Goal: Communication & Community: Answer question/provide support

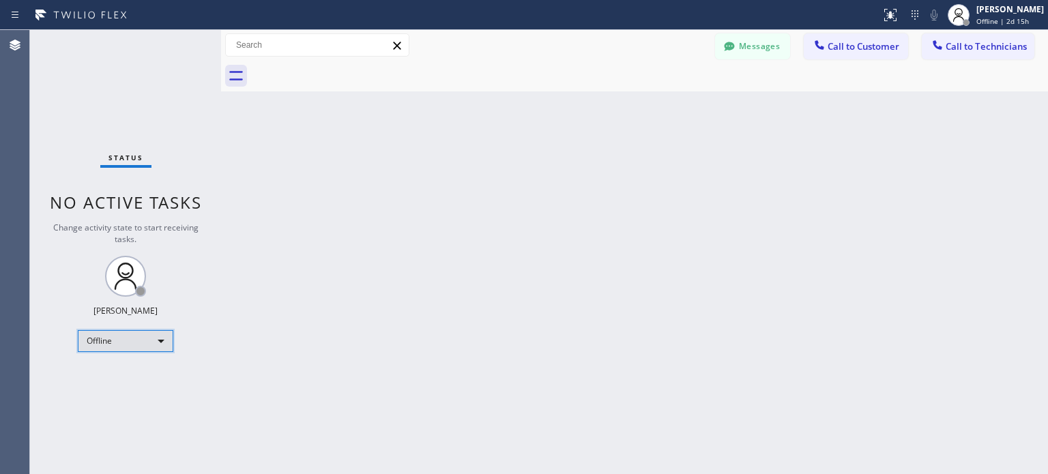
click at [119, 343] on div "Offline" at bounding box center [126, 341] width 96 height 22
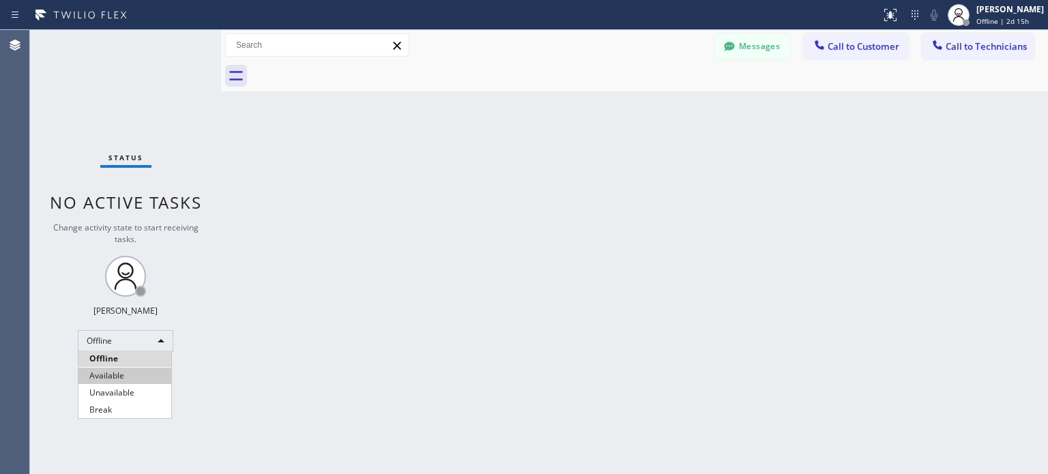
click at [116, 375] on li "Available" at bounding box center [124, 376] width 93 height 16
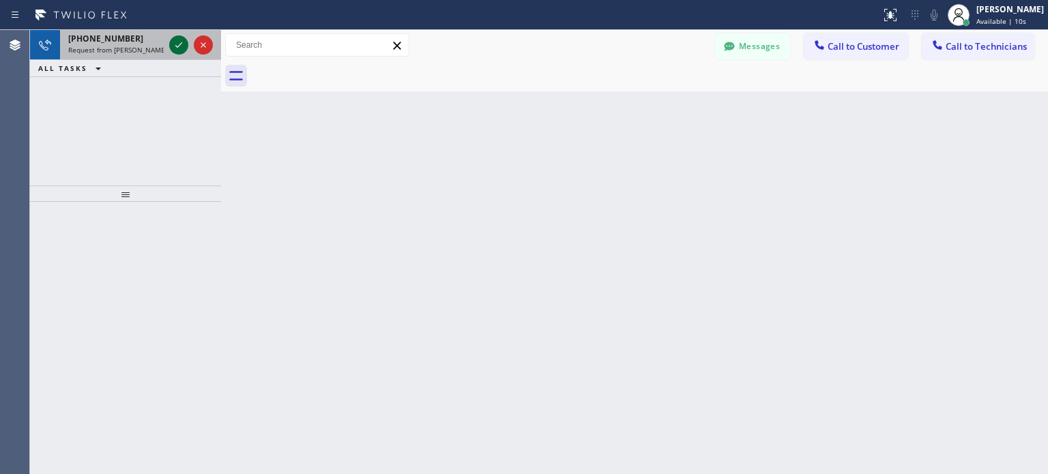
click at [171, 41] on icon at bounding box center [179, 45] width 16 height 16
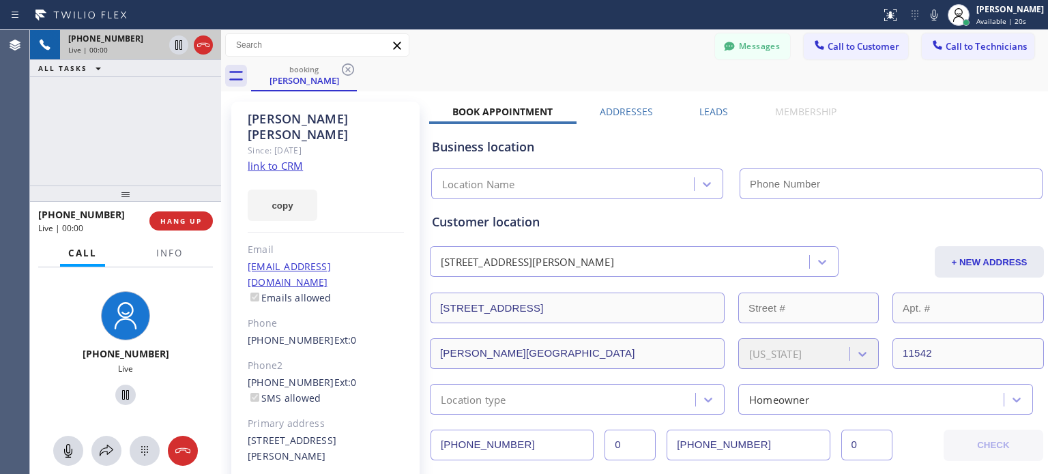
type input "[PHONE_NUMBER]"
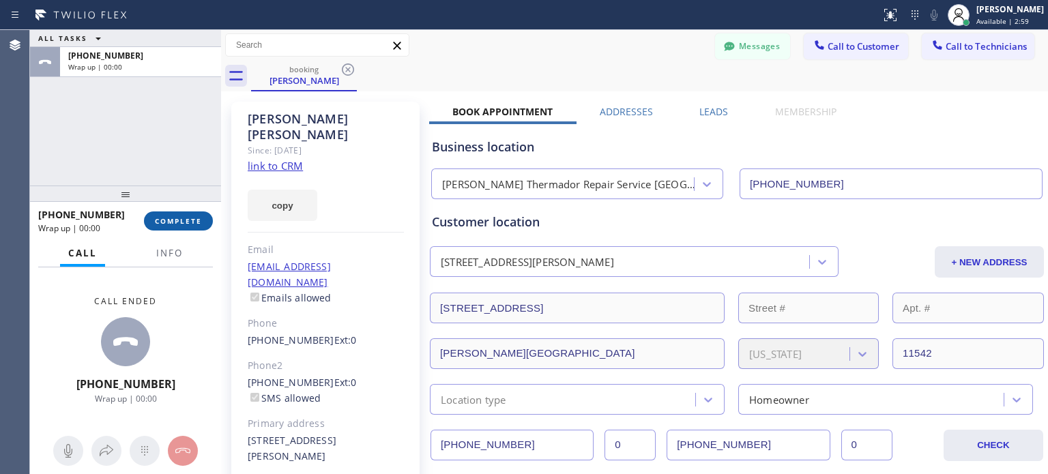
click at [203, 222] on button "COMPLETE" at bounding box center [178, 221] width 69 height 19
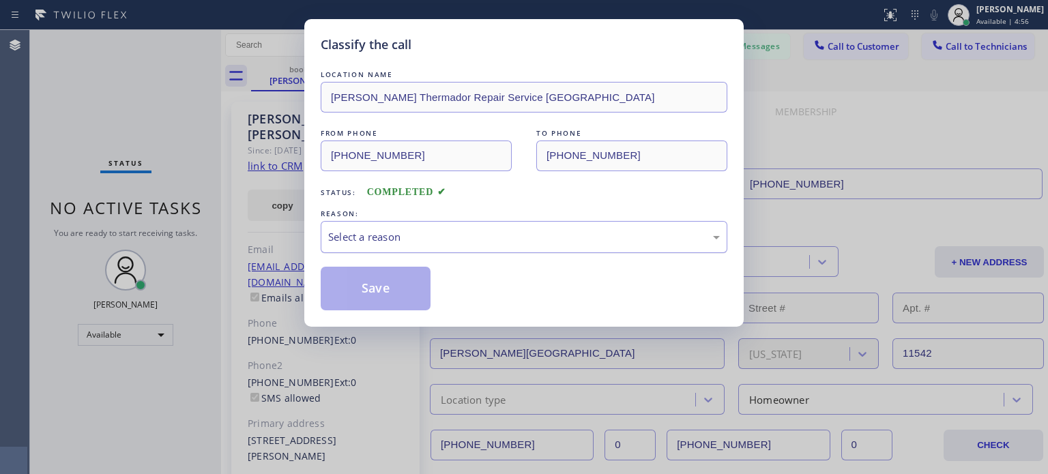
click at [394, 242] on div "Select a reason" at bounding box center [524, 237] width 392 height 16
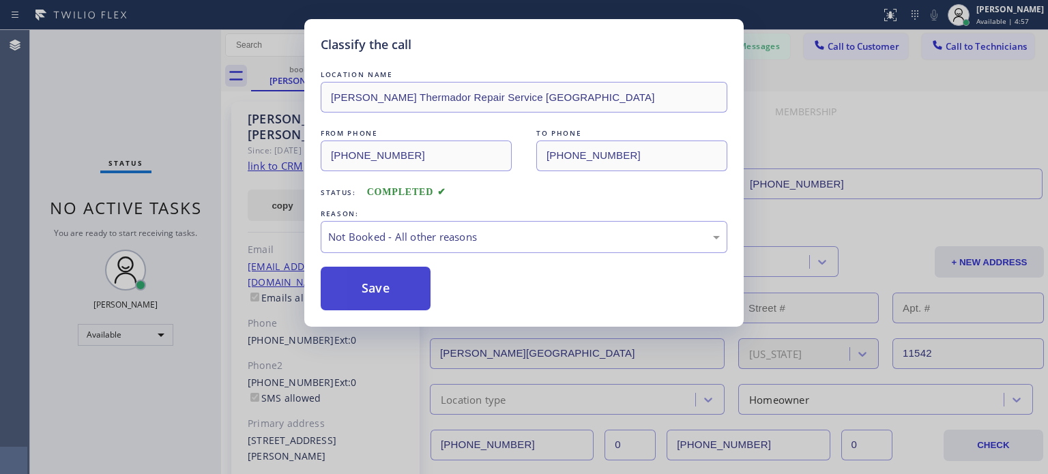
click at [374, 280] on button "Save" at bounding box center [376, 289] width 110 height 44
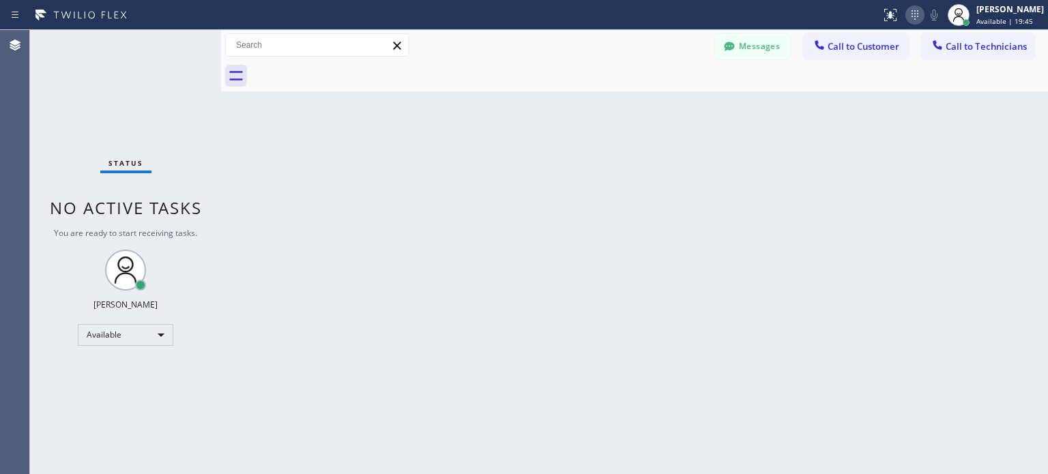
click at [912, 16] on icon at bounding box center [915, 15] width 7 height 10
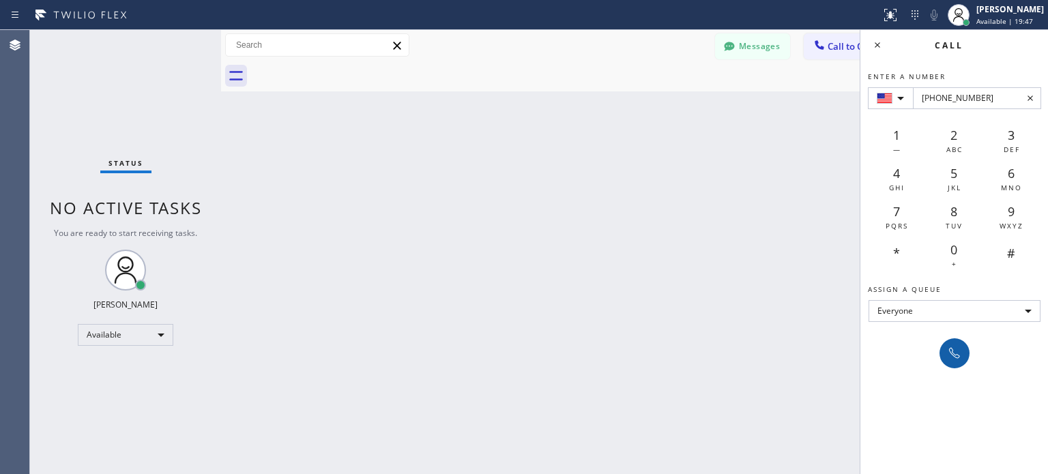
type input "[PHONE_NUMBER]"
click at [957, 356] on icon at bounding box center [954, 353] width 16 height 16
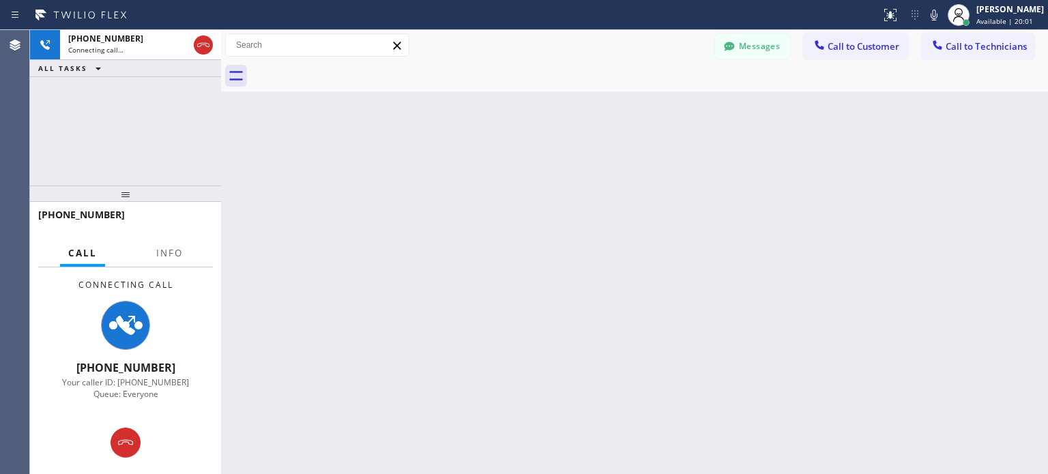
click at [714, 371] on div "Back to Dashboard Change Sender ID Customers Technicians MI Mazharul Islam [DAT…" at bounding box center [634, 252] width 827 height 444
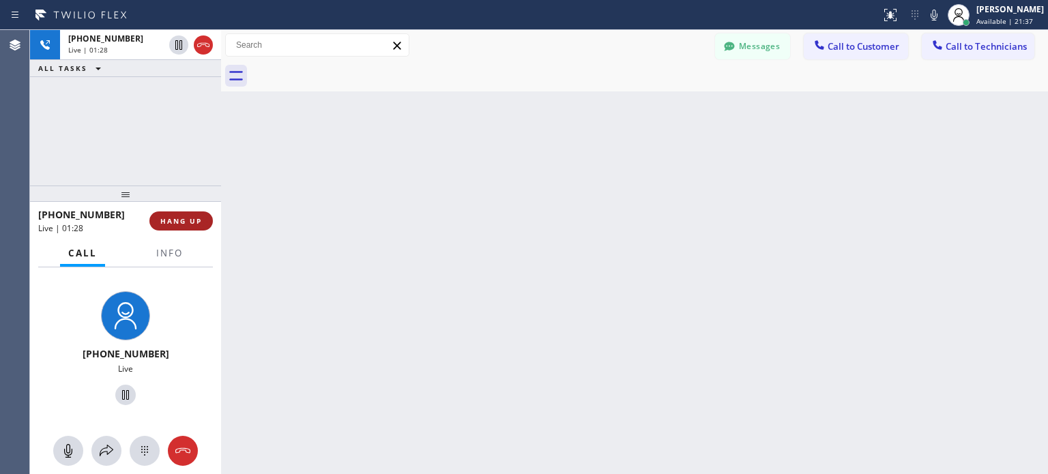
click at [182, 217] on span "HANG UP" at bounding box center [181, 221] width 42 height 10
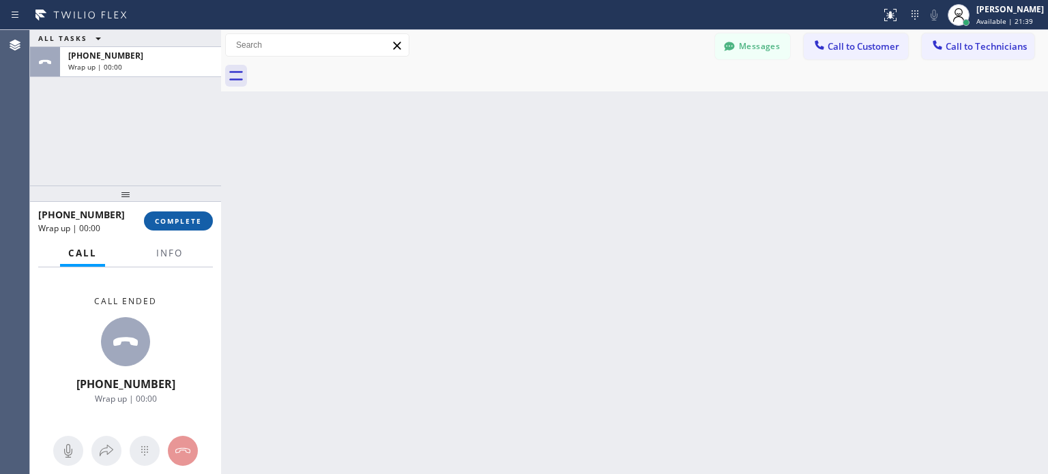
click at [183, 214] on button "COMPLETE" at bounding box center [178, 221] width 69 height 19
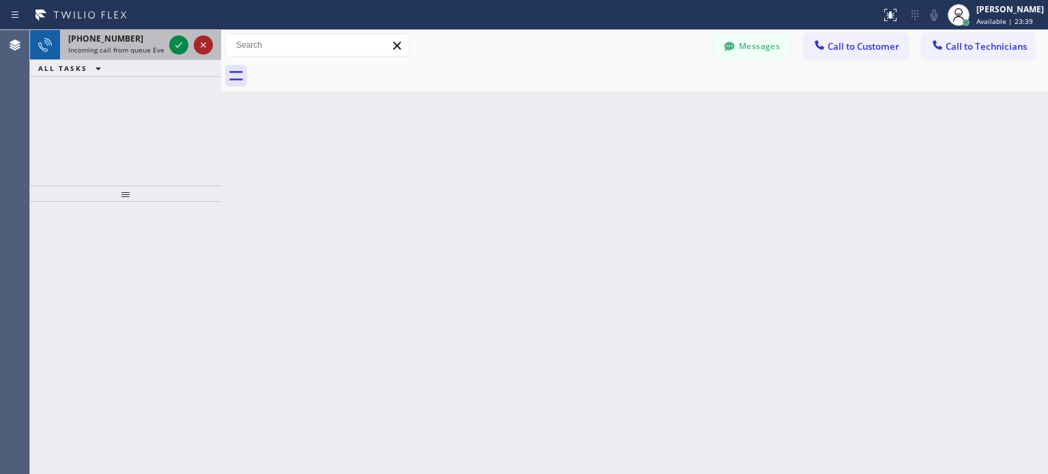
click at [205, 44] on icon at bounding box center [203, 45] width 16 height 16
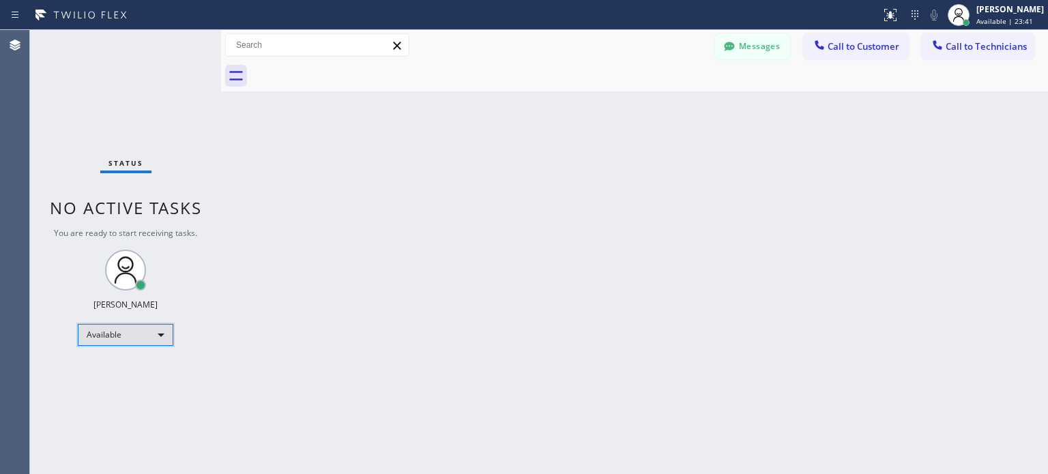
click at [155, 340] on div "Available" at bounding box center [126, 335] width 96 height 22
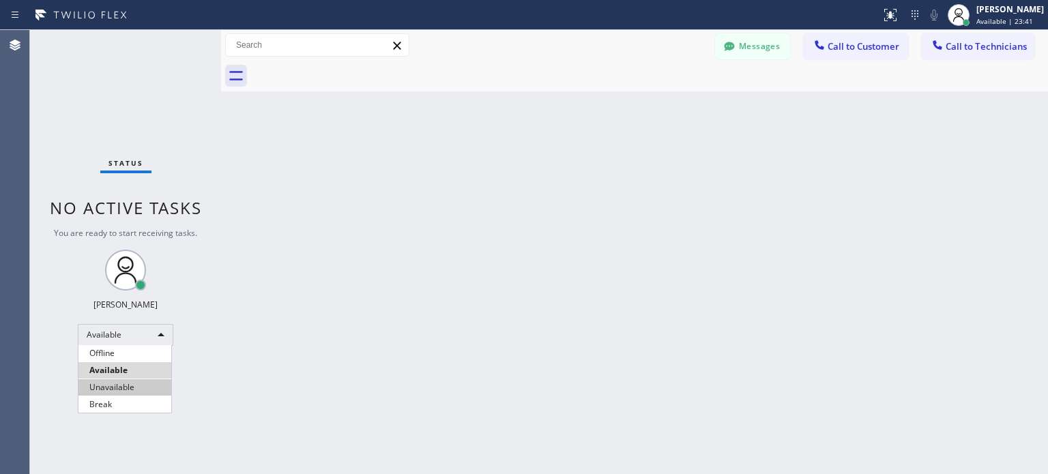
click at [133, 385] on li "Unavailable" at bounding box center [124, 387] width 93 height 16
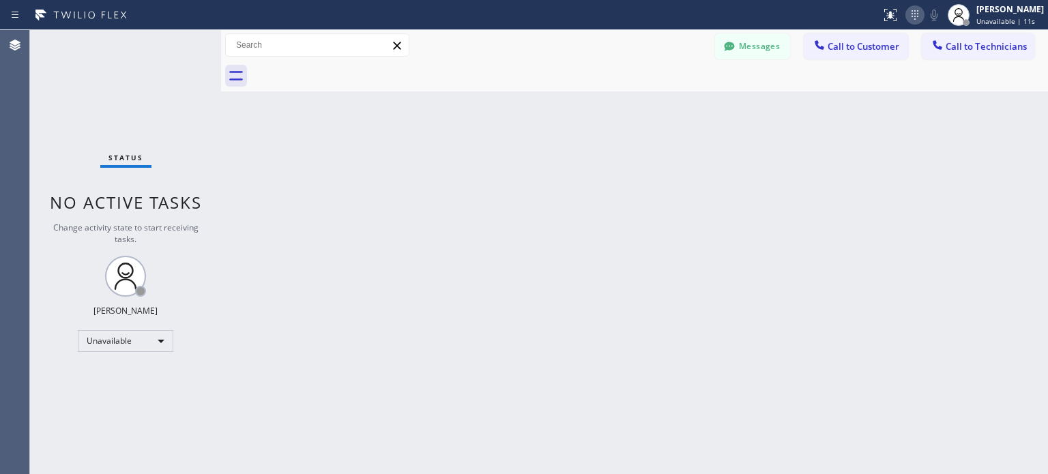
click at [912, 16] on icon at bounding box center [915, 15] width 16 height 16
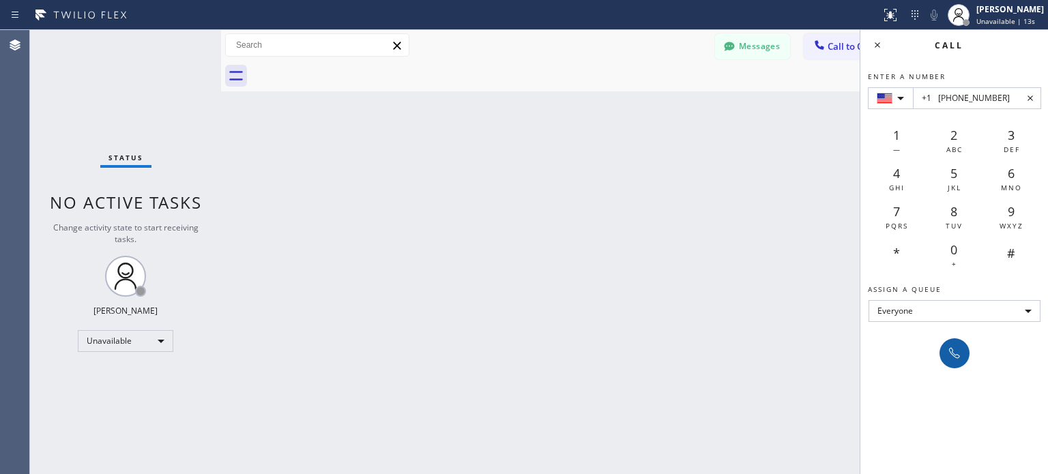
type input "+1 [PHONE_NUMBER]"
click at [951, 345] on icon at bounding box center [954, 353] width 16 height 16
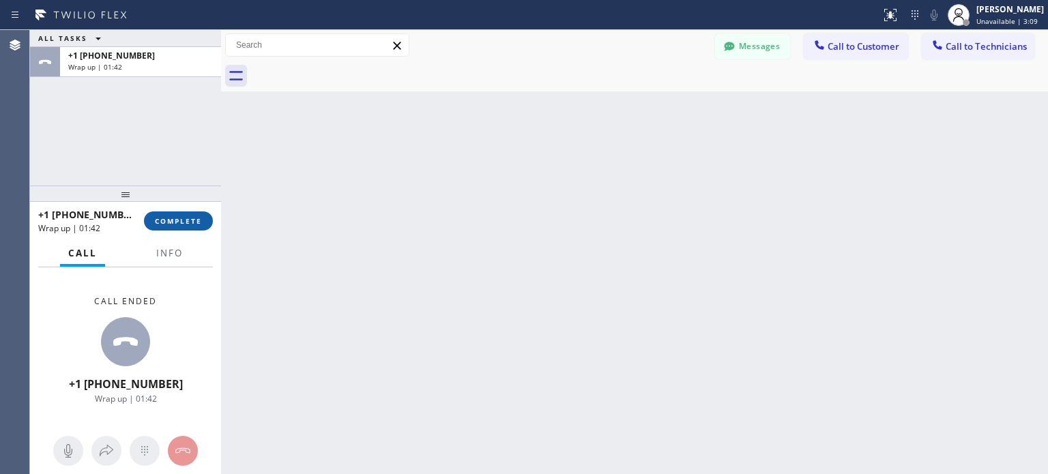
click at [201, 212] on button "COMPLETE" at bounding box center [178, 221] width 69 height 19
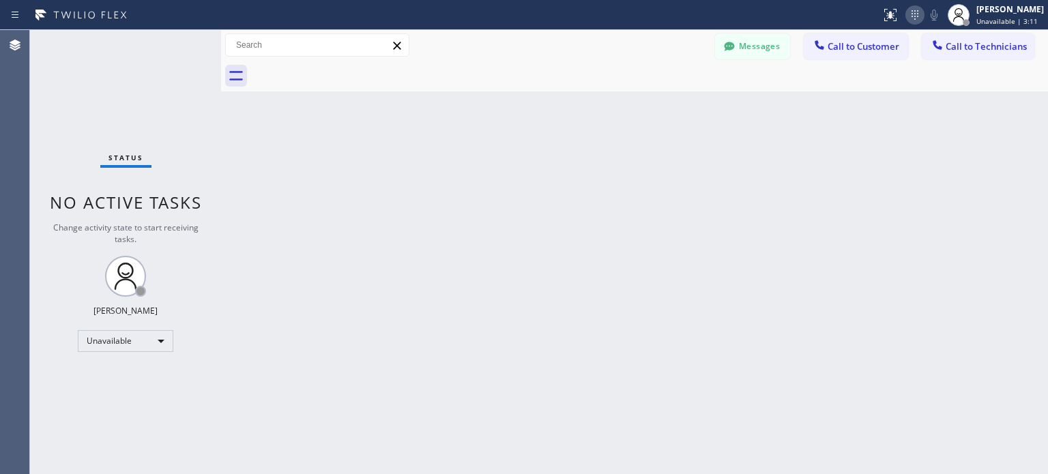
click at [910, 12] on icon at bounding box center [915, 15] width 16 height 16
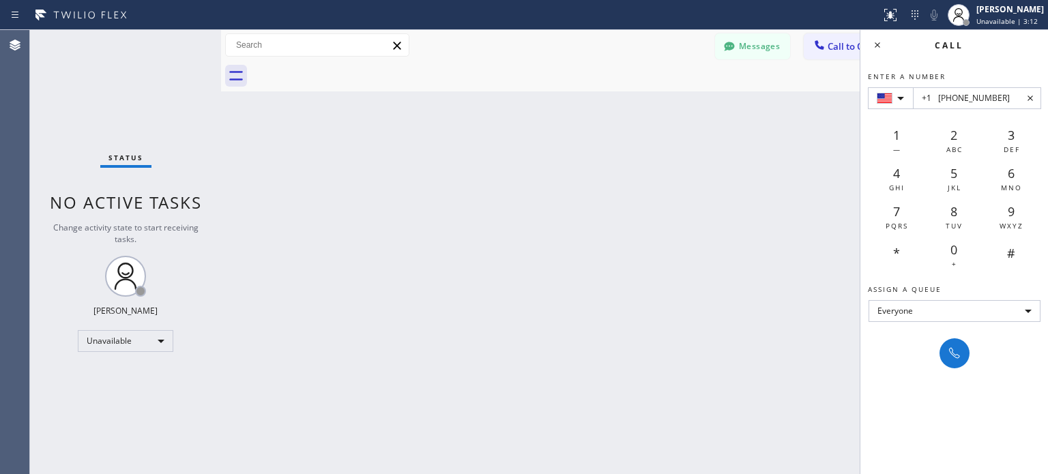
type input "+1 [PHONE_NUMBER]"
click at [959, 358] on icon at bounding box center [954, 353] width 16 height 16
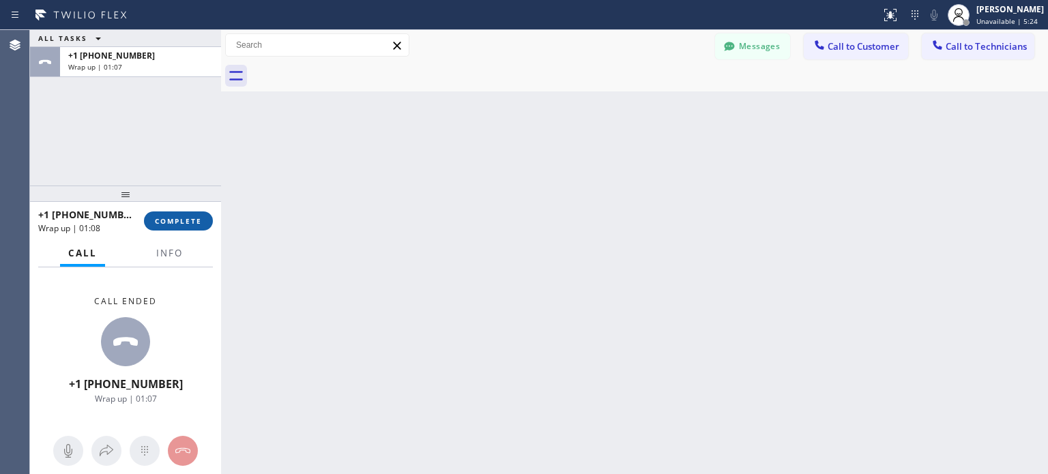
click at [202, 215] on button "COMPLETE" at bounding box center [178, 221] width 69 height 19
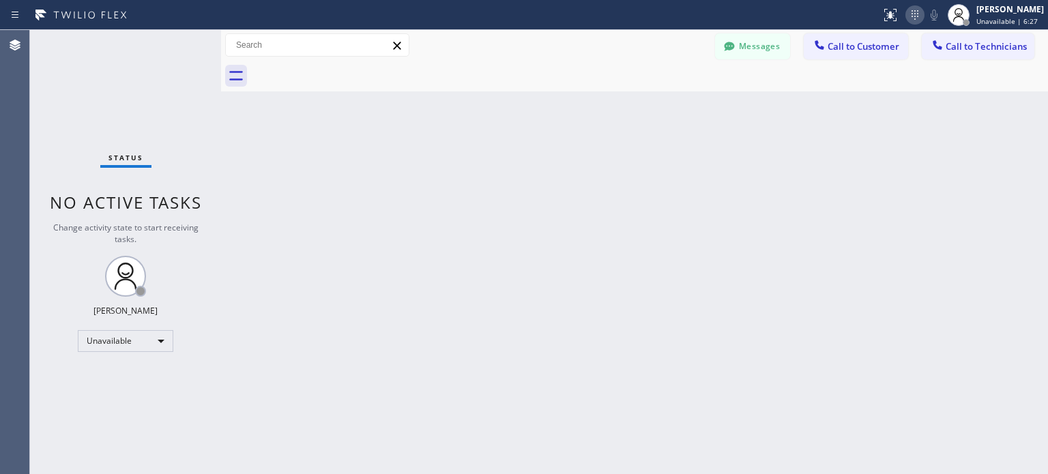
click at [915, 13] on icon at bounding box center [915, 15] width 16 height 16
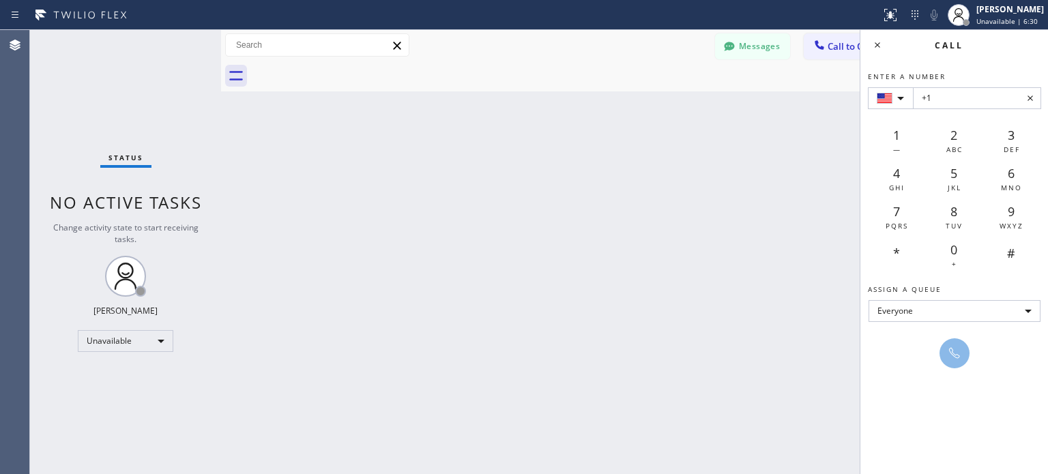
click at [938, 103] on input "+1" at bounding box center [977, 98] width 128 height 22
click at [964, 101] on input "+1" at bounding box center [977, 98] width 128 height 22
paste input "[PHONE_NUMBER]"
type input "[PHONE_NUMBER]"
drag, startPoint x: 957, startPoint y: 349, endPoint x: 868, endPoint y: 271, distance: 119.0
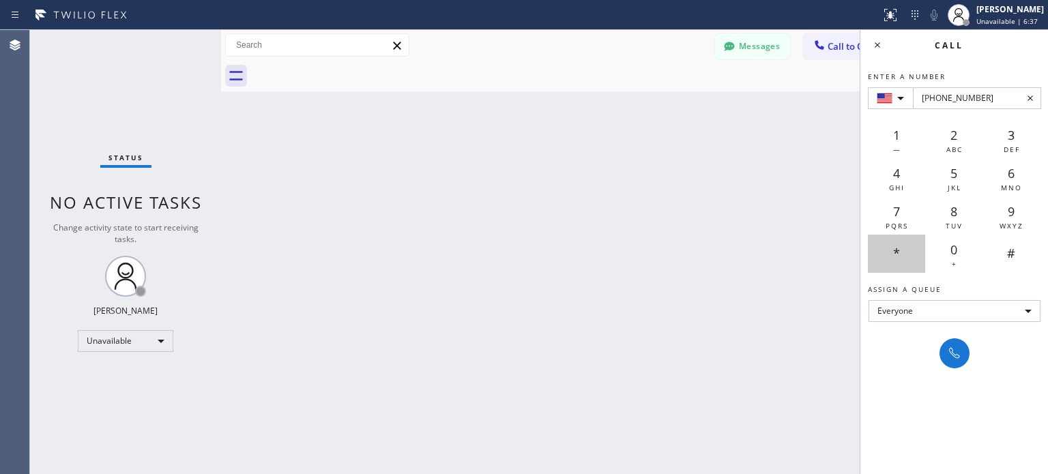
click at [955, 347] on icon at bounding box center [954, 353] width 16 height 16
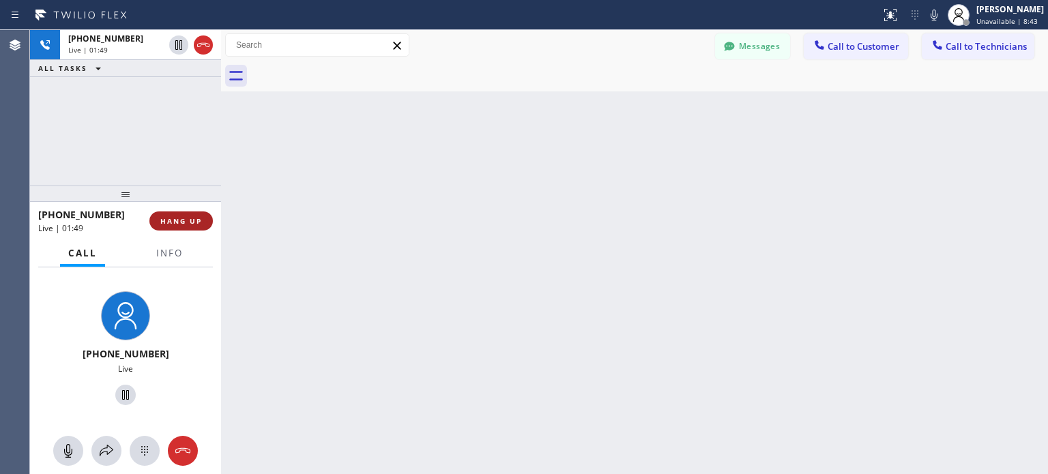
click at [202, 225] on button "HANG UP" at bounding box center [180, 221] width 63 height 19
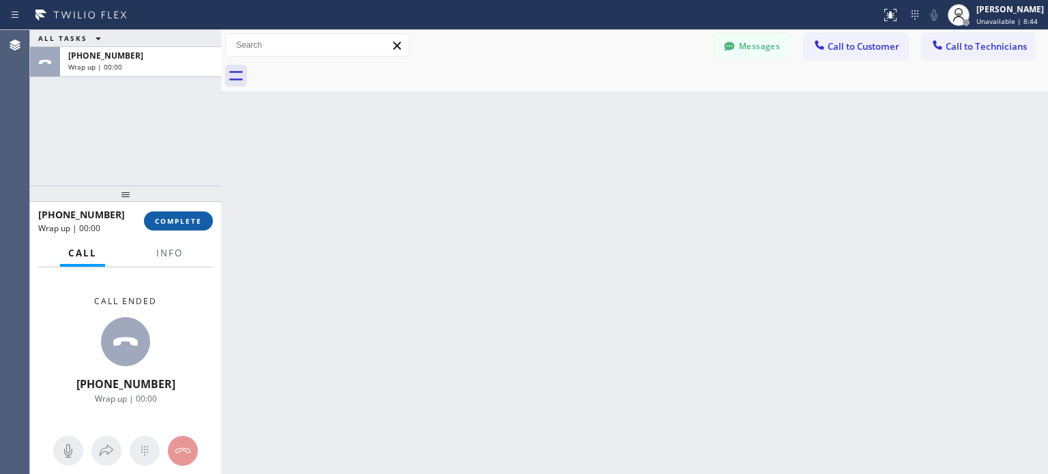
click at [195, 226] on button "COMPLETE" at bounding box center [178, 221] width 69 height 19
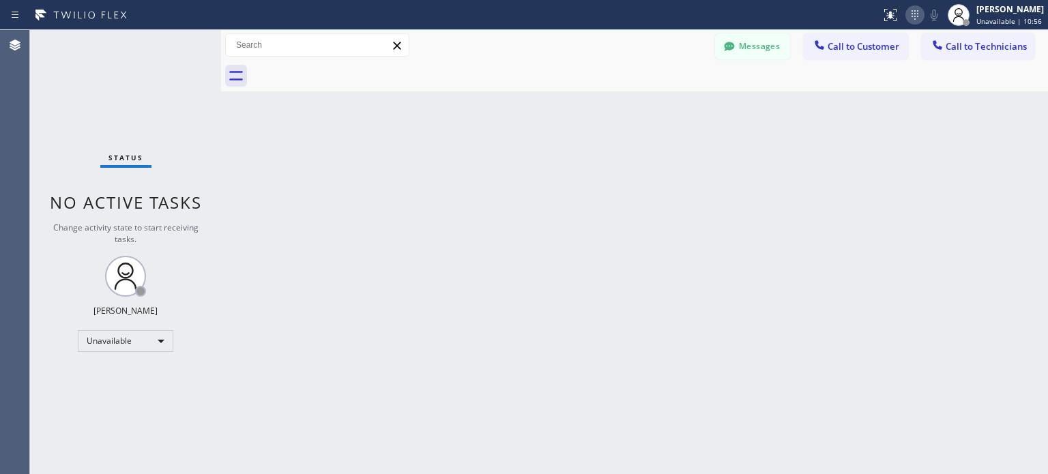
click at [916, 16] on icon at bounding box center [915, 15] width 16 height 16
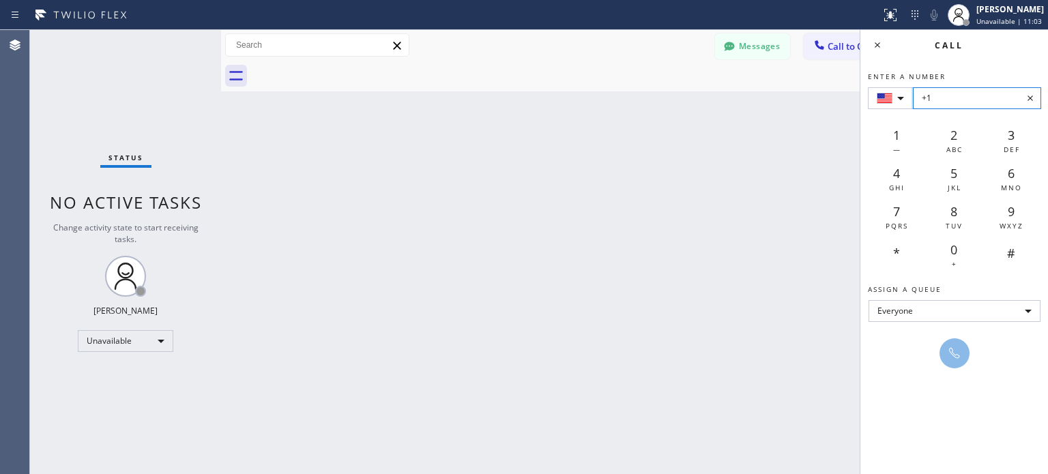
click at [957, 101] on input "+1" at bounding box center [977, 98] width 128 height 22
paste input "[PHONE_NUMBER]"
type input "+1 [PHONE_NUMBER]"
click at [959, 352] on icon at bounding box center [954, 353] width 16 height 16
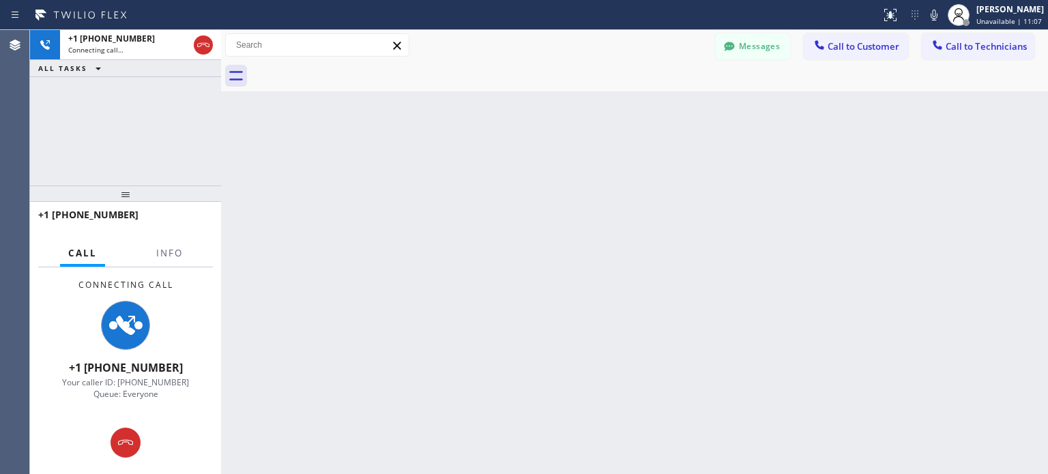
click at [633, 371] on div "Back to Dashboard Change Sender ID Customers Technicians MI Mazharul Islam [DAT…" at bounding box center [634, 252] width 827 height 444
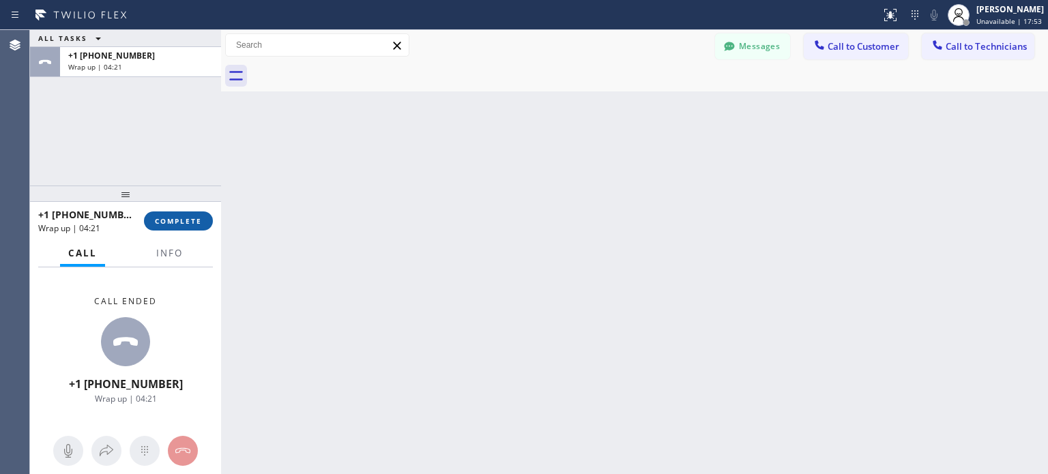
click at [197, 225] on span "COMPLETE" at bounding box center [178, 221] width 47 height 10
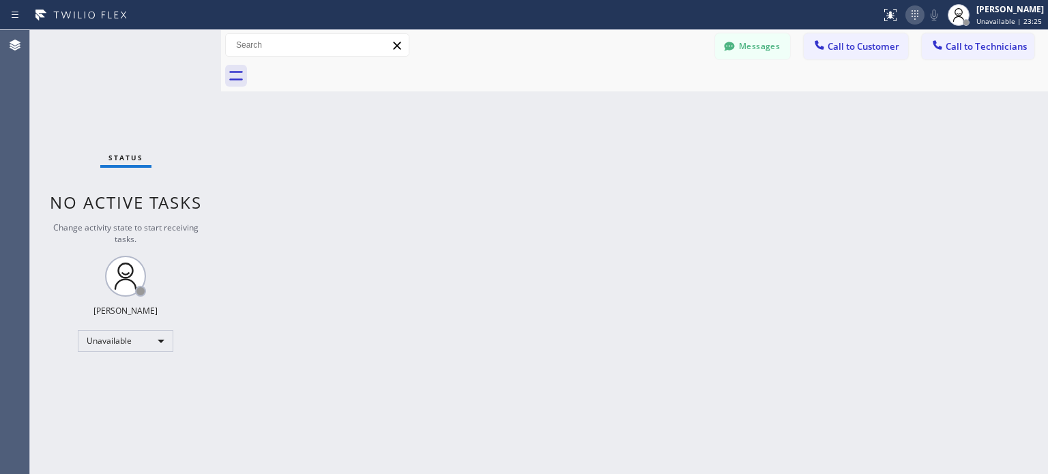
click at [908, 14] on icon at bounding box center [915, 15] width 16 height 16
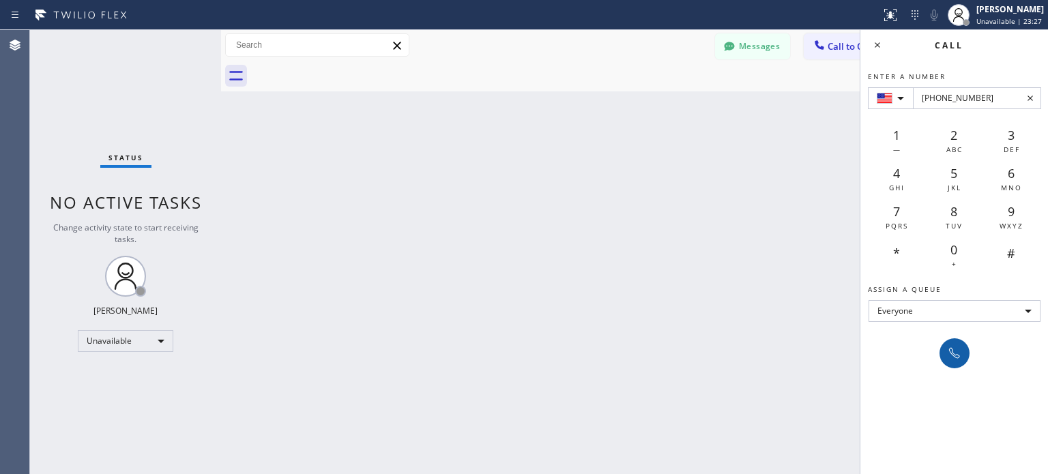
type input "[PHONE_NUMBER]"
click at [954, 356] on icon at bounding box center [954, 353] width 11 height 11
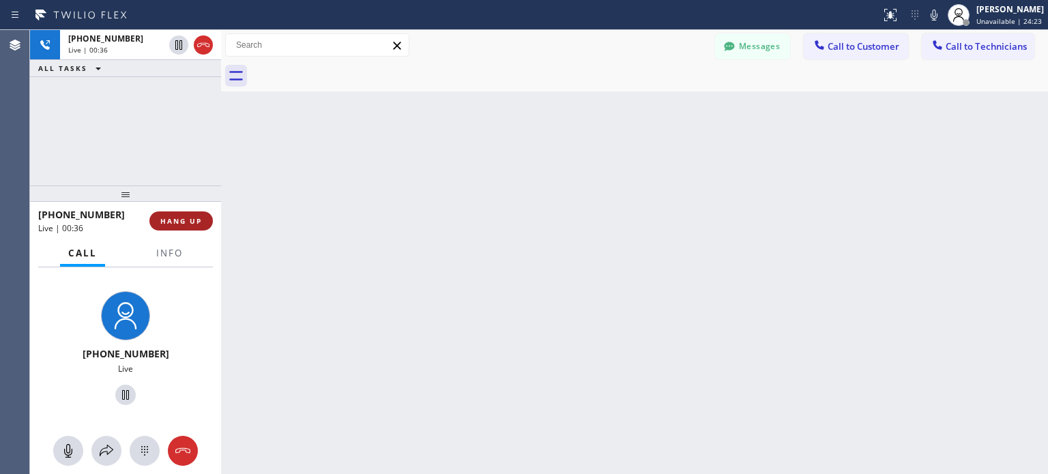
click at [195, 224] on span "HANG UP" at bounding box center [181, 221] width 42 height 10
click at [194, 224] on span "HANG UP" at bounding box center [181, 221] width 42 height 10
